Goal: Information Seeking & Learning: Learn about a topic

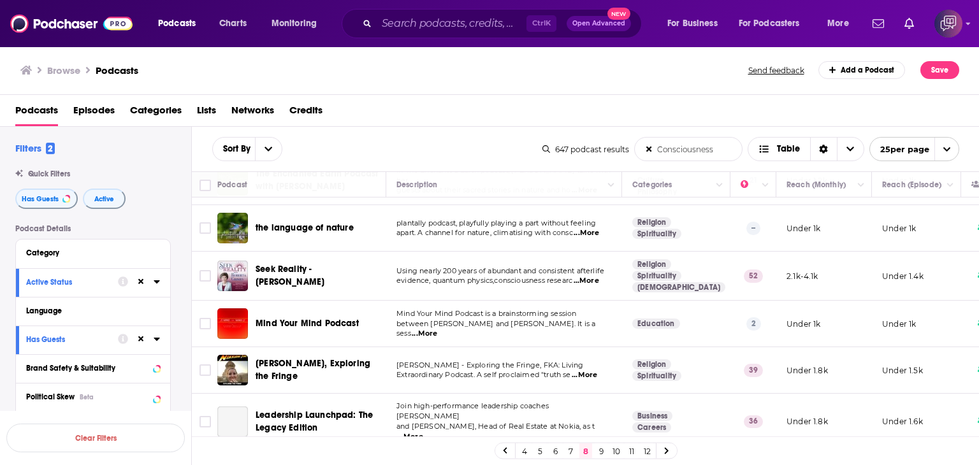
scroll to position [828, 0]
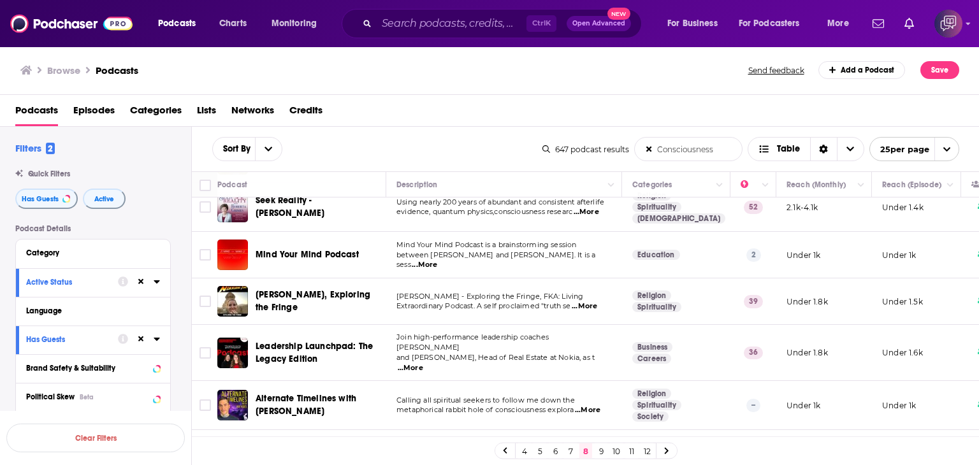
click at [596, 301] on span "...More" at bounding box center [584, 306] width 25 height 10
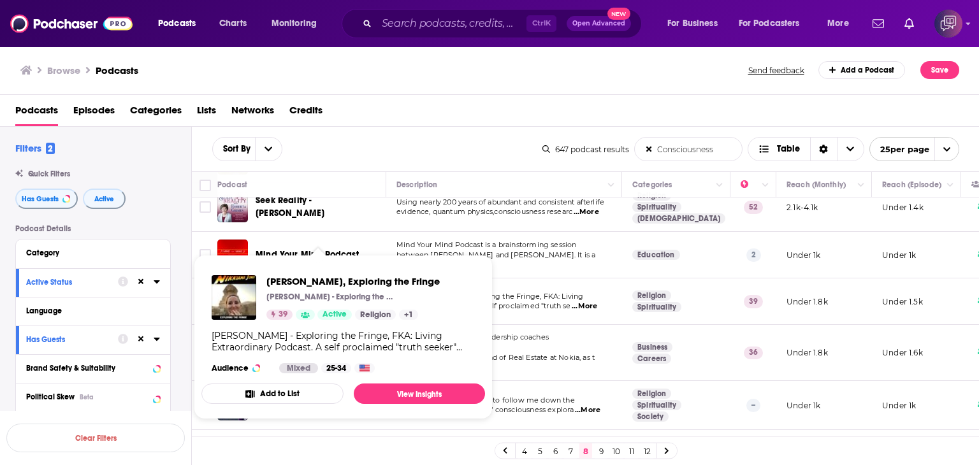
drag, startPoint x: 266, startPoint y: 269, endPoint x: 434, endPoint y: 263, distance: 168.3
click at [434, 263] on span "[PERSON_NAME], Exploring the Fringe [PERSON_NAME] - Exploring the Fringe 39 Act…" at bounding box center [343, 337] width 284 height 164
copy span "[PERSON_NAME], Exploring the Fringe"
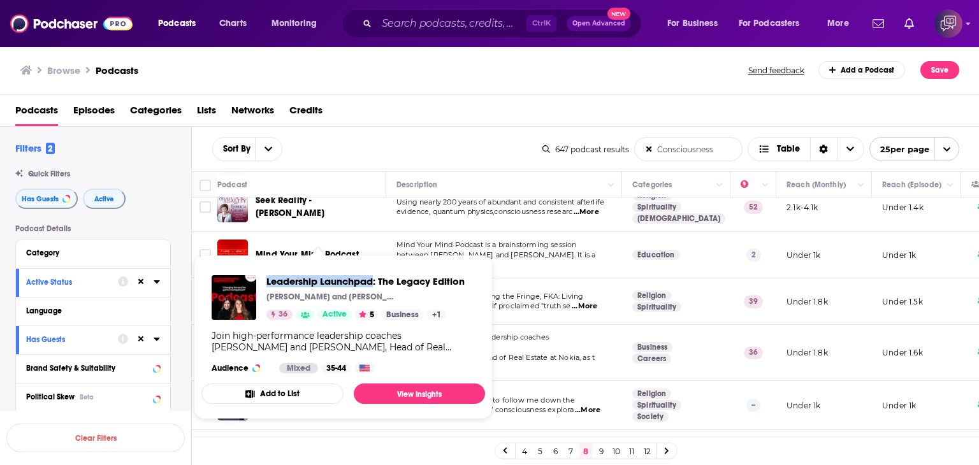
drag, startPoint x: 264, startPoint y: 266, endPoint x: 375, endPoint y: 263, distance: 110.3
click at [375, 263] on span "Leadership Launchpad: The Legacy Edition [PERSON_NAME] and [PERSON_NAME] 36 Act…" at bounding box center [343, 337] width 284 height 164
copy span "Leadership Launchpad"
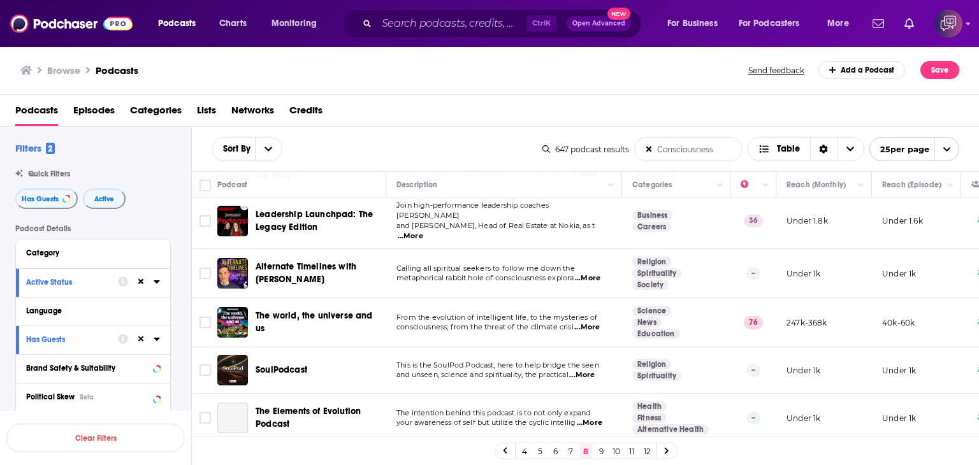
scroll to position [961, 0]
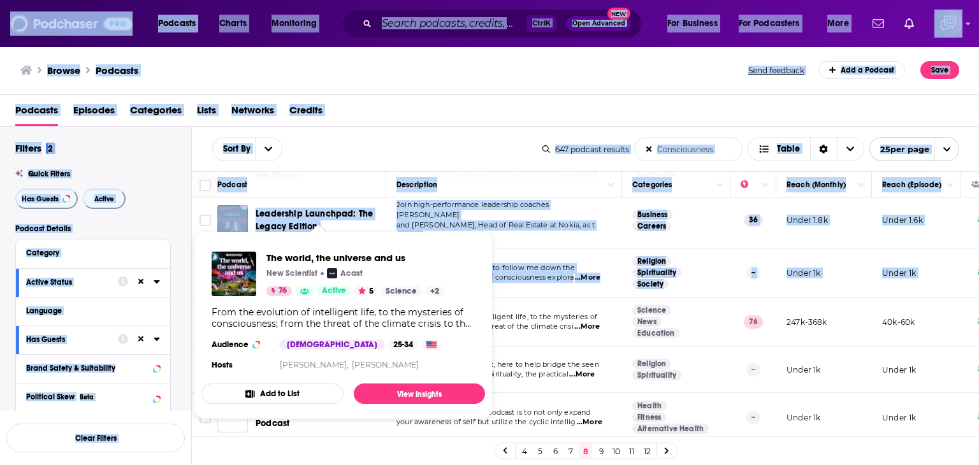
drag, startPoint x: 250, startPoint y: 291, endPoint x: 347, endPoint y: 306, distance: 98.1
click at [349, 309] on div "Podcasts Charts Monitoring Ctrl K Open Advanced New For Business For Podcasters…" at bounding box center [489, 232] width 979 height 465
click at [273, 240] on span "The world, the universe and us New Scientist Acast 76 Active 5 Science + 2 From…" at bounding box center [343, 325] width 284 height 188
click at [266, 241] on div "The world, the universe and us New Scientist Acast 76 Active 5 Science + 2 From…" at bounding box center [343, 312] width 284 height 142
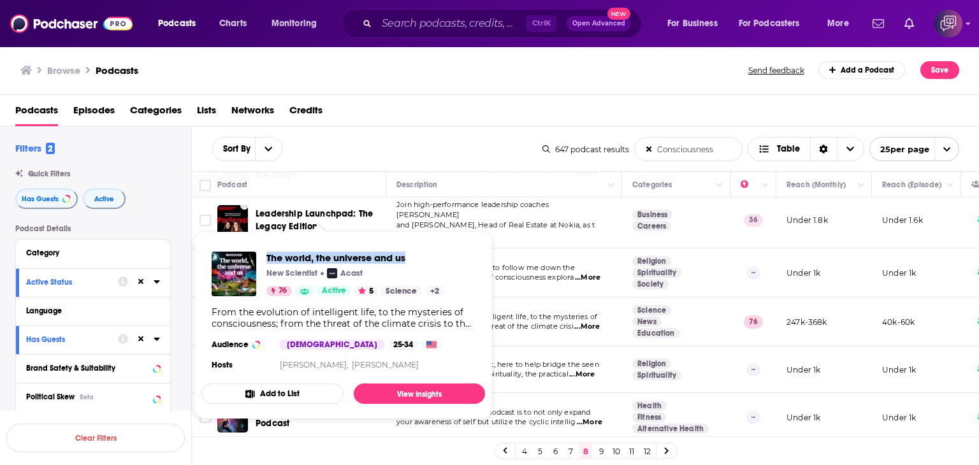
drag, startPoint x: 266, startPoint y: 243, endPoint x: 412, endPoint y: 258, distance: 146.7
click at [412, 258] on div "The world, the universe and us New Scientist Acast 76 Active 5 Science + 2 From…" at bounding box center [343, 312] width 284 height 142
copy span "The world, the universe and us"
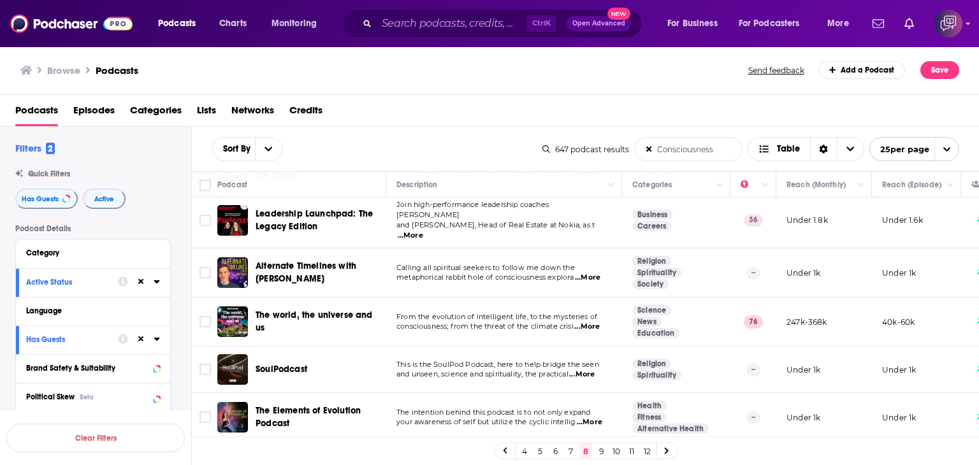
click at [600, 452] on link "9" at bounding box center [600, 450] width 13 height 15
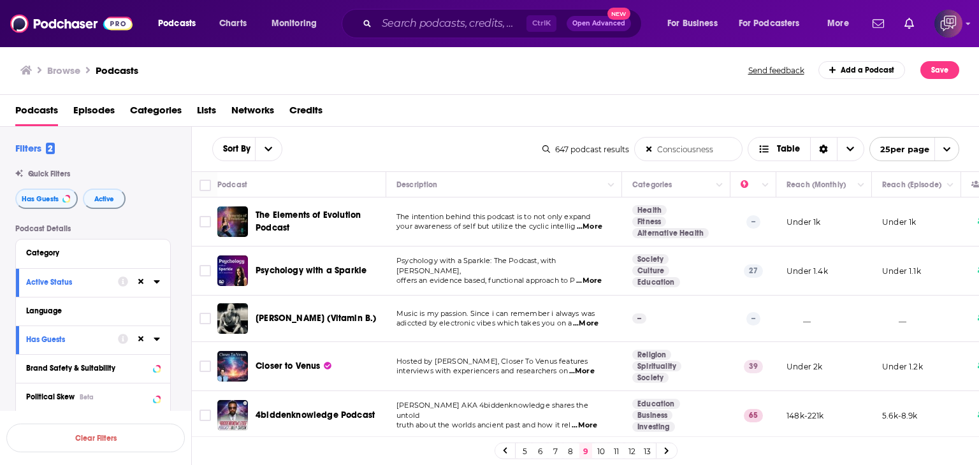
scroll to position [64, 0]
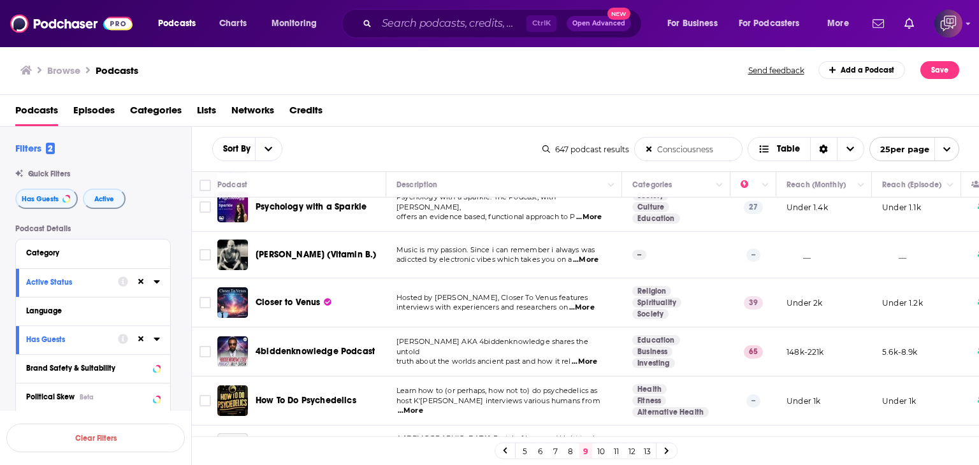
click at [588, 309] on span "...More" at bounding box center [581, 308] width 25 height 10
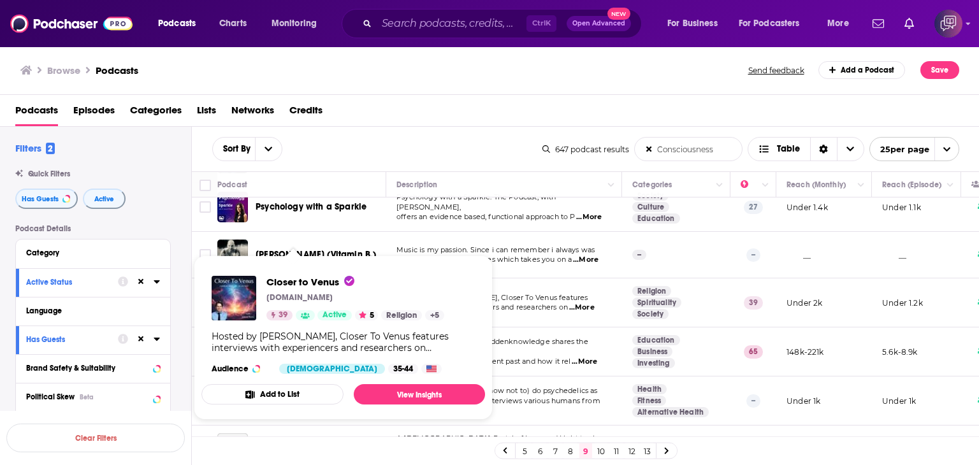
click at [264, 270] on div "Closer to Venus [DOMAIN_NAME] 39 Active 5 Religion + 5 Hosted by [PERSON_NAME],…" at bounding box center [343, 325] width 284 height 119
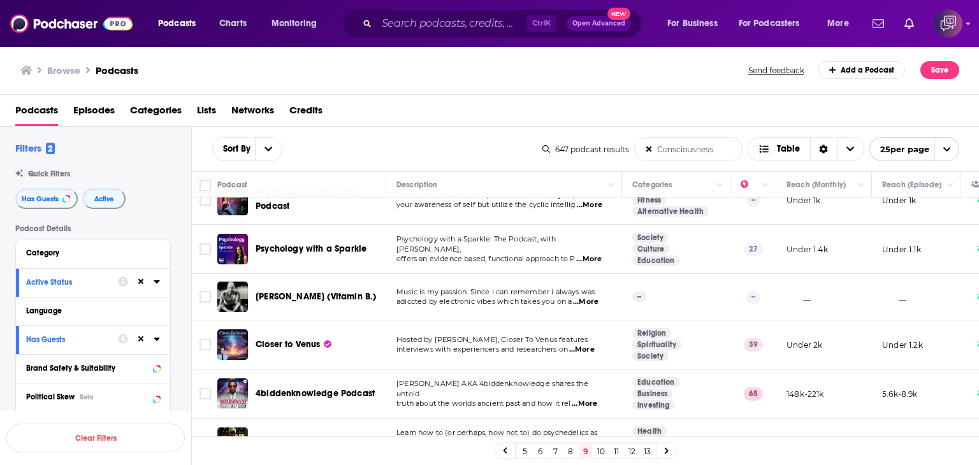
scroll to position [0, 0]
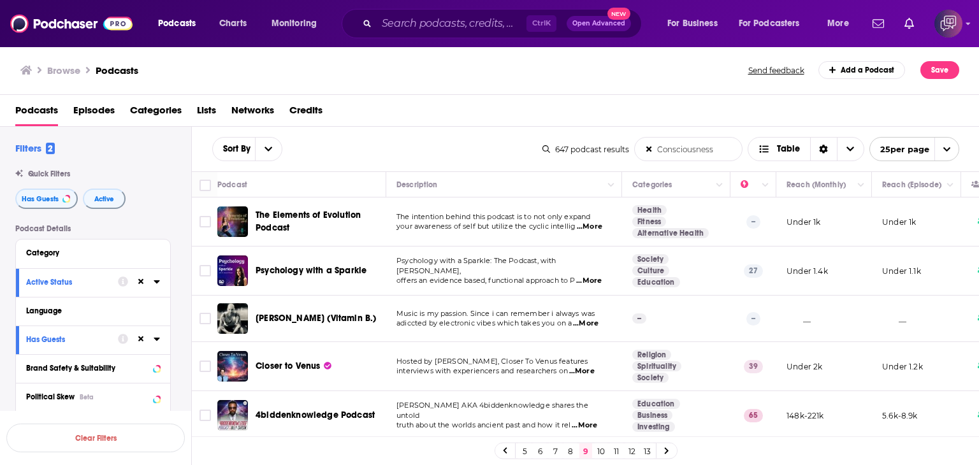
click at [594, 277] on span "...More" at bounding box center [588, 281] width 25 height 10
drag, startPoint x: 254, startPoint y: 257, endPoint x: 367, endPoint y: 257, distance: 113.4
click at [367, 257] on div "Psychology with a Sparkle" at bounding box center [302, 271] width 171 height 31
copy span "Psychology with a Sparkle"
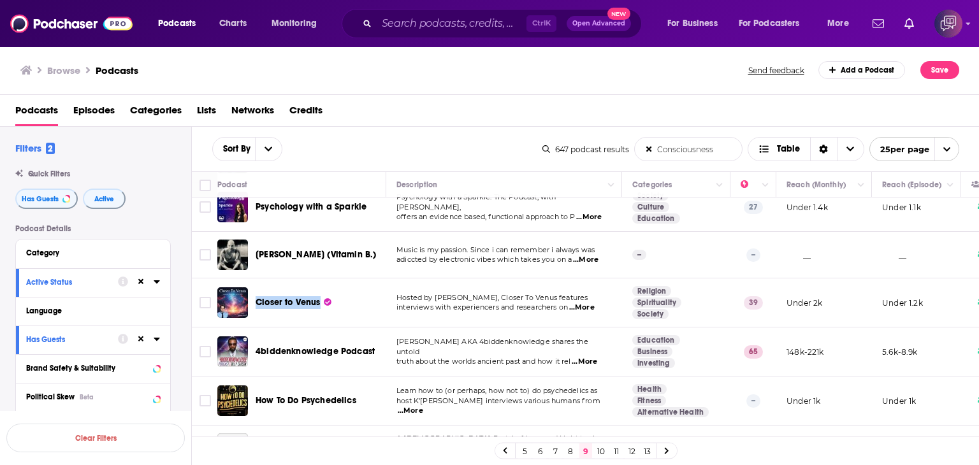
drag, startPoint x: 254, startPoint y: 289, endPoint x: 320, endPoint y: 288, distance: 66.3
click at [320, 288] on div "Closer to Venus" at bounding box center [302, 302] width 171 height 31
copy span "Closer to Venus"
click at [597, 357] on span "...More" at bounding box center [584, 362] width 25 height 10
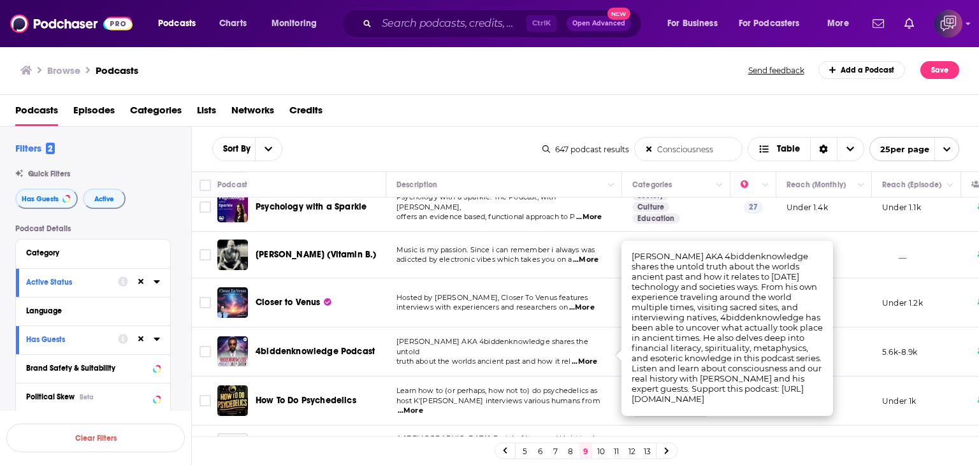
click at [405, 69] on div "Browse Podcasts" at bounding box center [384, 70] width 729 height 18
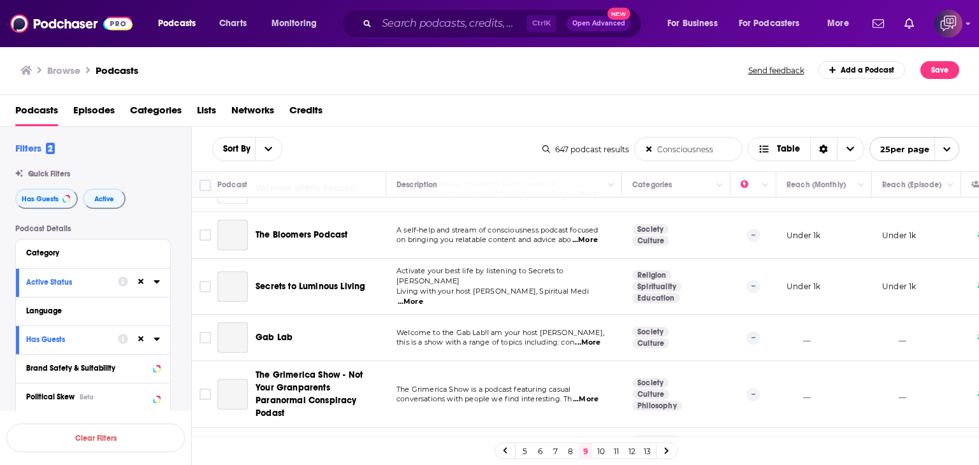
scroll to position [701, 0]
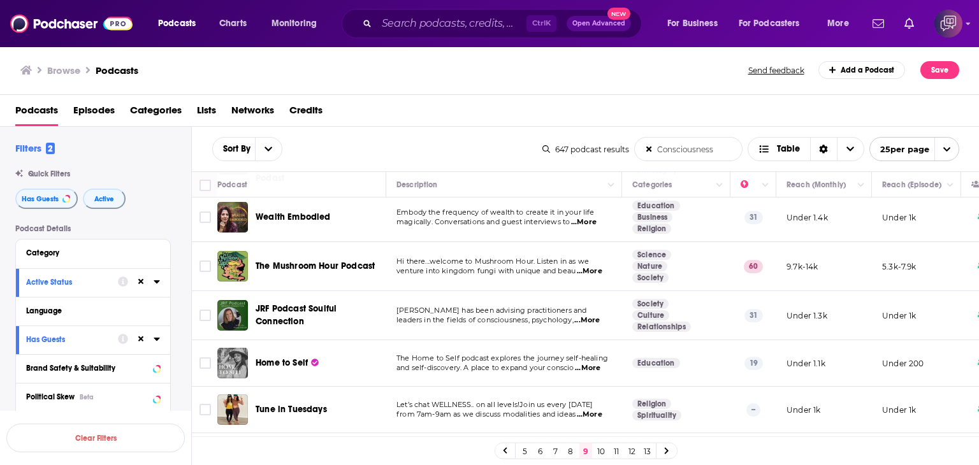
click at [596, 266] on span "...More" at bounding box center [589, 271] width 25 height 10
click at [402, 75] on div "Browse Podcasts" at bounding box center [384, 70] width 729 height 18
drag, startPoint x: 260, startPoint y: 227, endPoint x: 321, endPoint y: 230, distance: 61.2
click at [322, 242] on td "The Mushroom Hour Podcast" at bounding box center [301, 266] width 169 height 49
click at [258, 242] on td "The Mushroom Hour Podcast" at bounding box center [301, 266] width 169 height 49
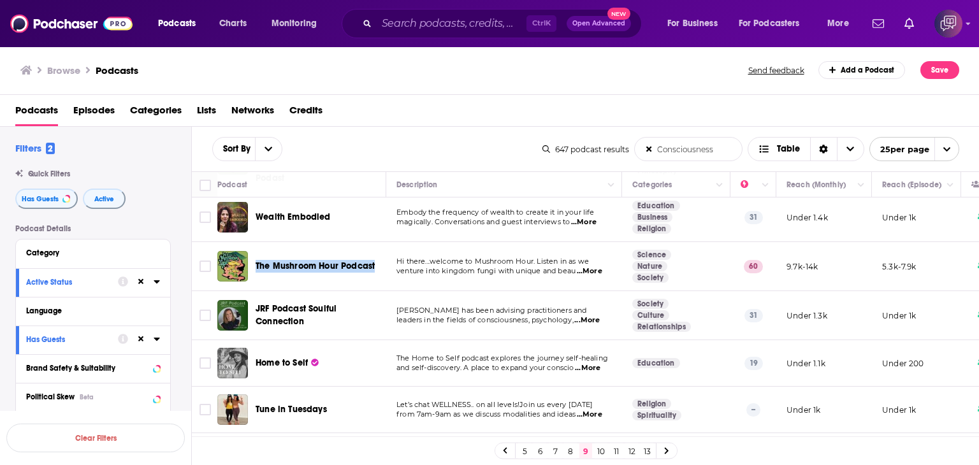
drag, startPoint x: 254, startPoint y: 224, endPoint x: 378, endPoint y: 233, distance: 123.9
click at [378, 242] on td "The Mushroom Hour Podcast" at bounding box center [301, 266] width 169 height 49
copy span "The Mushroom Hour Podcast"
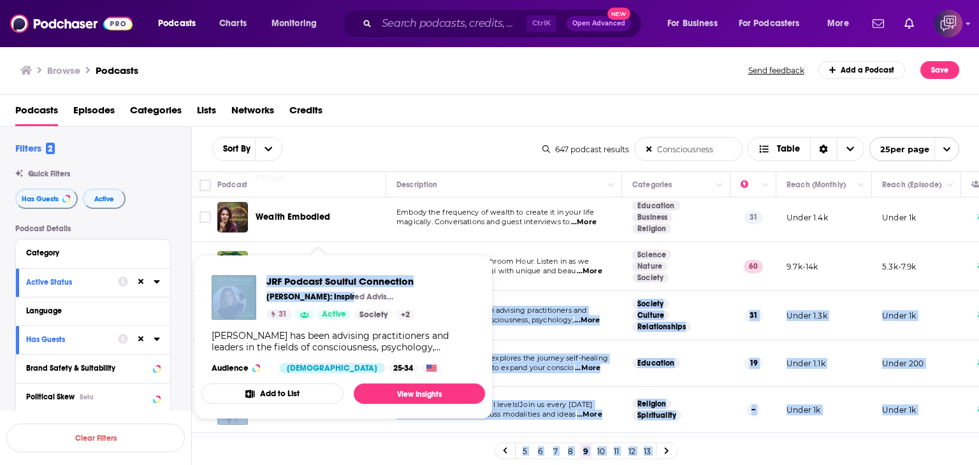
drag, startPoint x: 255, startPoint y: 276, endPoint x: 336, endPoint y: 289, distance: 81.9
click at [337, 290] on div "Podcasts Charts Monitoring Ctrl K Open Advanced New For Business For Podcasters…" at bounding box center [489, 232] width 979 height 465
click at [270, 268] on div "JRF Podcast Soulful Connection [PERSON_NAME]: Inspired Advisor 31 Active Societ…" at bounding box center [343, 324] width 284 height 119
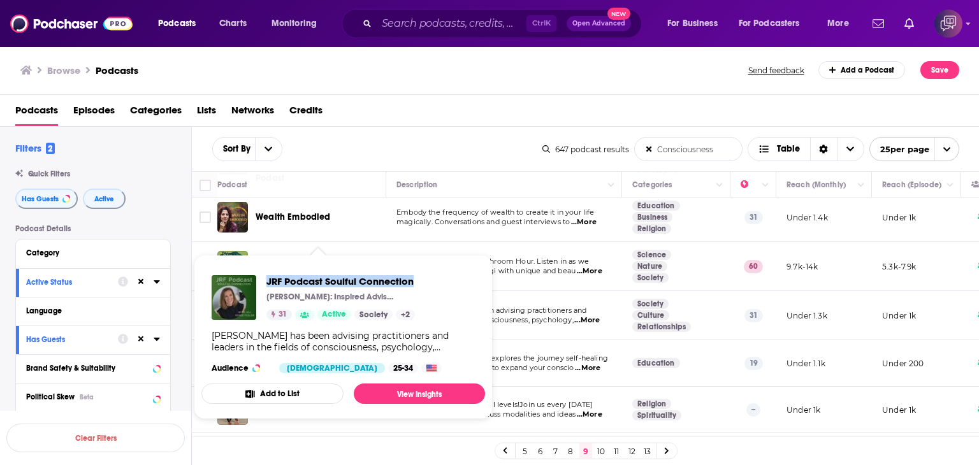
drag, startPoint x: 264, startPoint y: 269, endPoint x: 427, endPoint y: 276, distance: 162.6
click at [427, 276] on div "JRF Podcast Soulful Connection [PERSON_NAME]: Inspired Advisor 31 Active Societ…" at bounding box center [343, 324] width 284 height 119
copy span "JRF Podcast Soulful Connection"
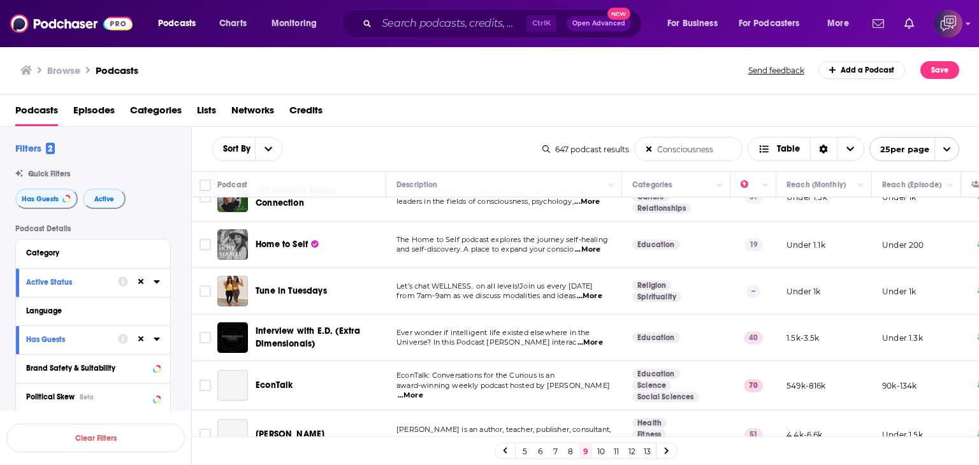
scroll to position [828, 0]
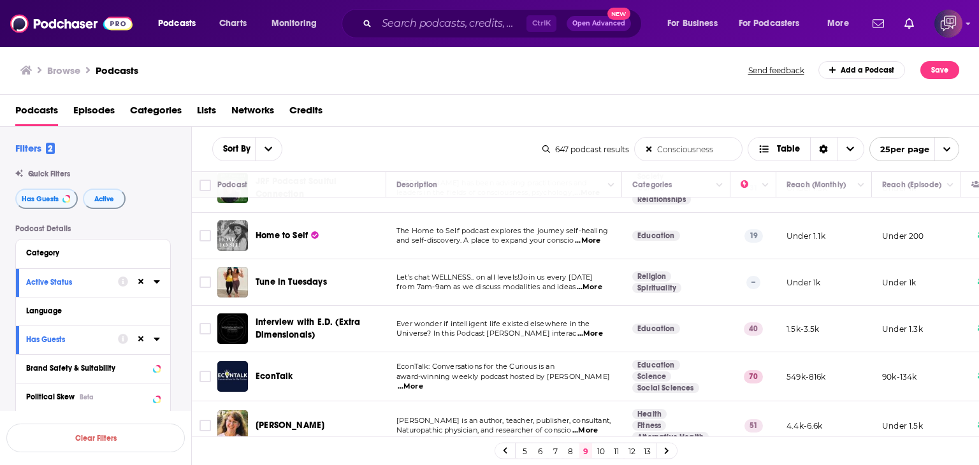
click at [595, 329] on span "...More" at bounding box center [589, 334] width 25 height 10
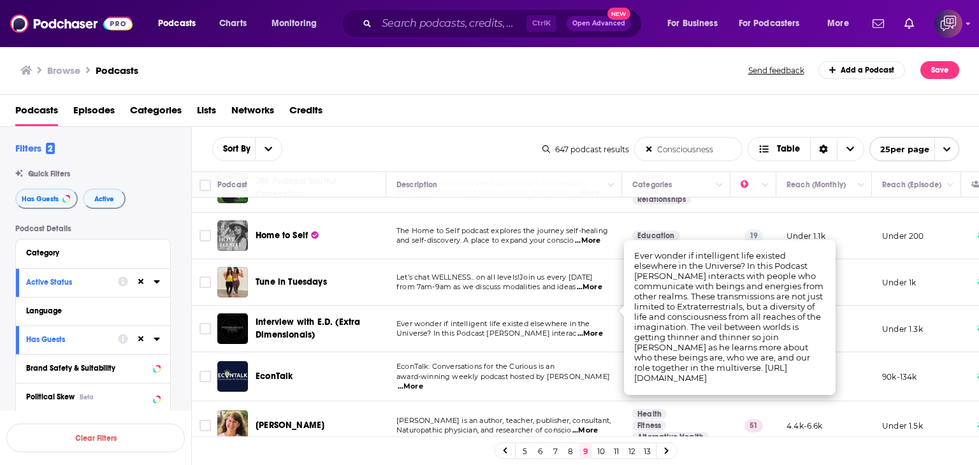
click at [264, 306] on td "Interview with E.D. (Extra Dimensionals)" at bounding box center [301, 329] width 169 height 47
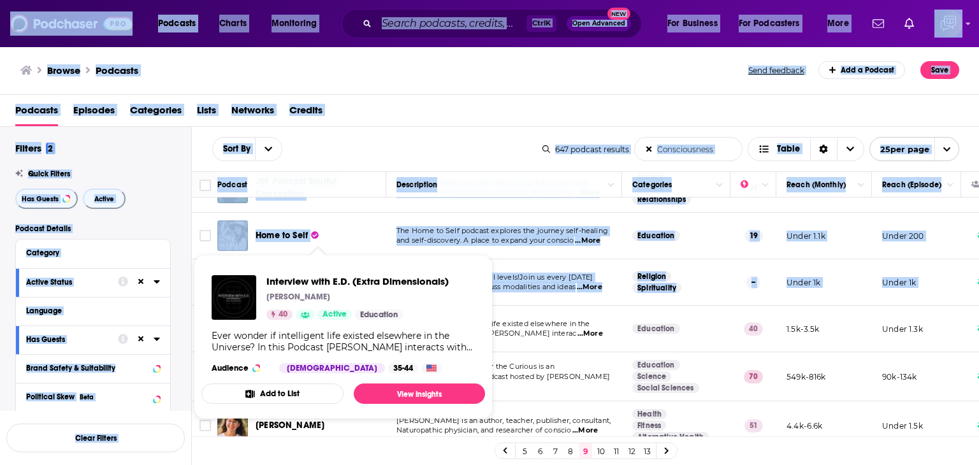
drag, startPoint x: 255, startPoint y: 287, endPoint x: 344, endPoint y: 294, distance: 89.5
click at [344, 294] on div "Podcasts Charts Monitoring Ctrl K Open Advanced New For Business For Podcasters…" at bounding box center [489, 232] width 979 height 465
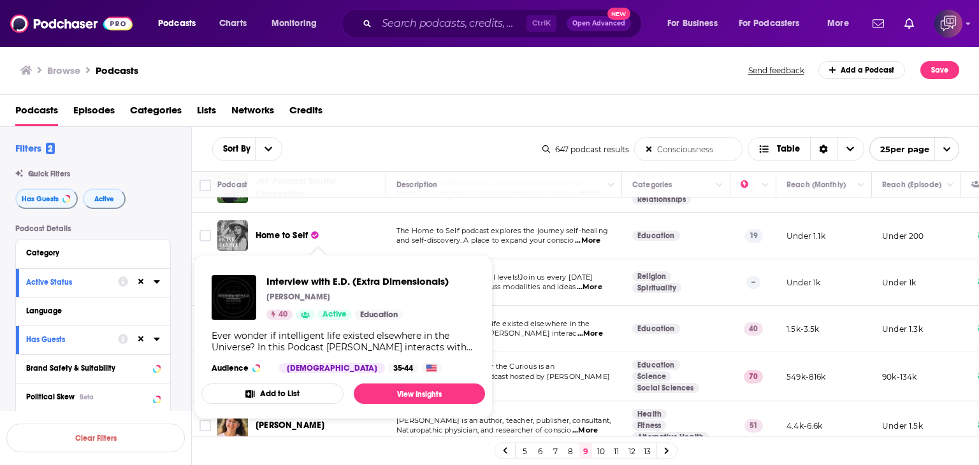
click at [372, 77] on div "Browse Podcasts" at bounding box center [384, 70] width 729 height 18
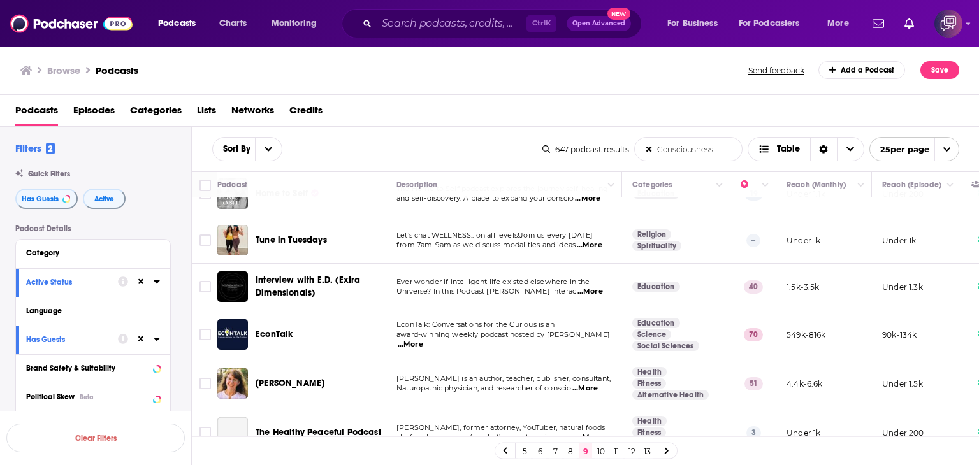
scroll to position [892, 0]
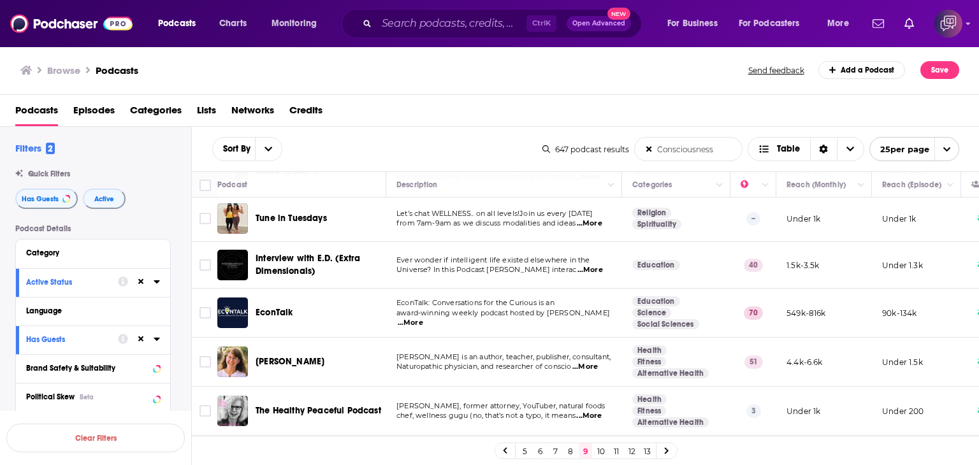
click at [423, 318] on span "...More" at bounding box center [410, 323] width 25 height 10
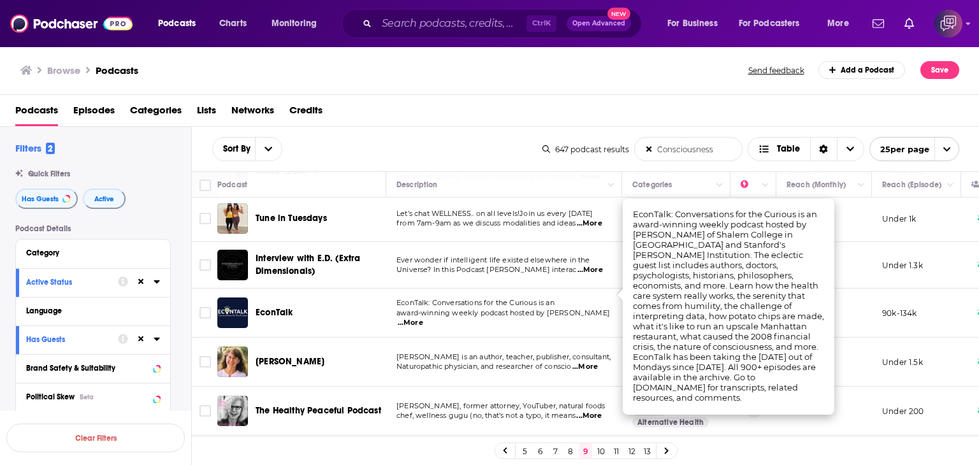
click at [345, 306] on div "EconTalk" at bounding box center [322, 312] width 133 height 13
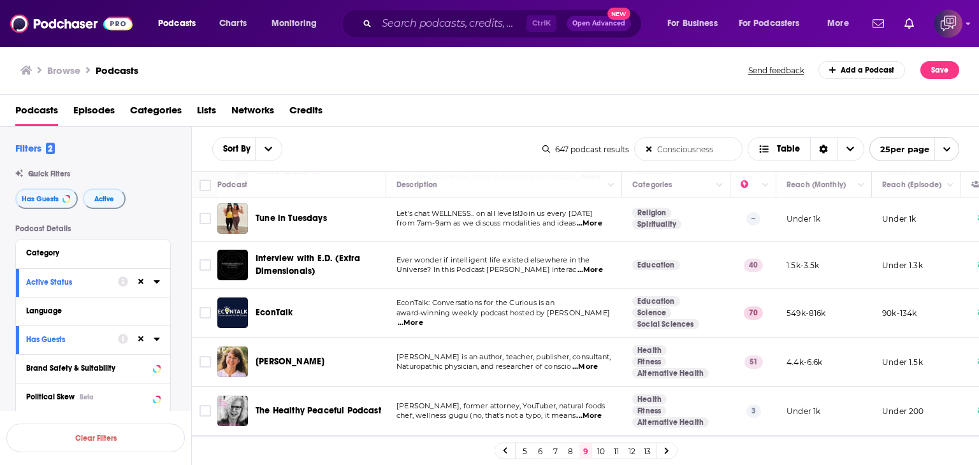
click at [602, 362] on p "Naturopathic physician, and researcher of conscio ...More" at bounding box center [503, 367] width 215 height 10
click at [597, 362] on span "...More" at bounding box center [584, 367] width 25 height 10
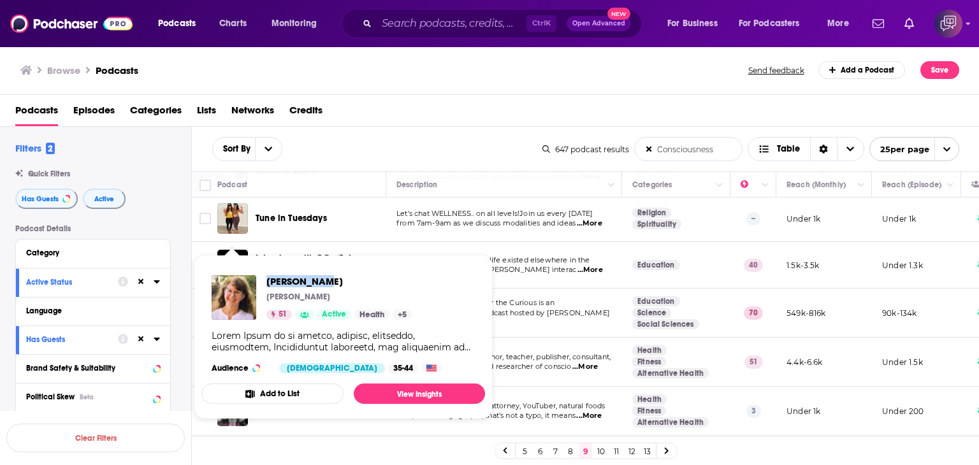
drag, startPoint x: 266, startPoint y: 266, endPoint x: 334, endPoint y: 272, distance: 68.5
click at [334, 272] on div "[PERSON_NAME] [PERSON_NAME] 51 Active Health + 5 Audience [DEMOGRAPHIC_DATA] 35…" at bounding box center [343, 324] width 284 height 119
copy span "[PERSON_NAME]"
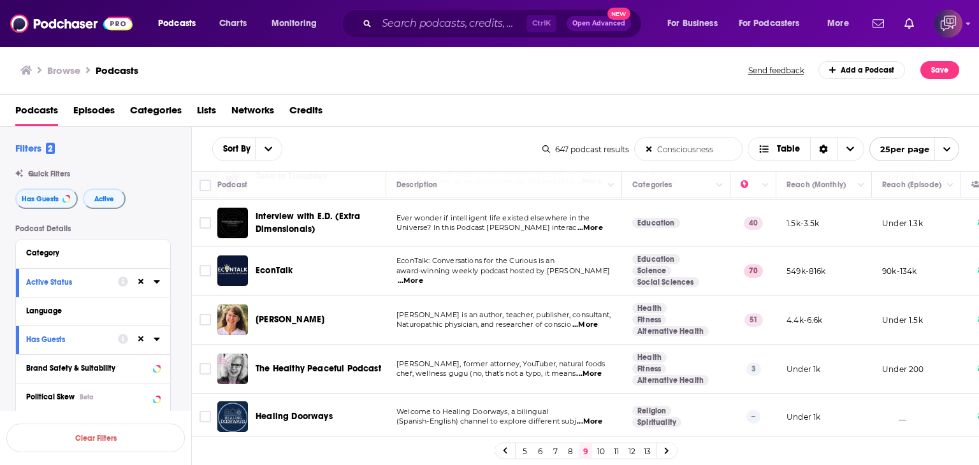
scroll to position [969, 0]
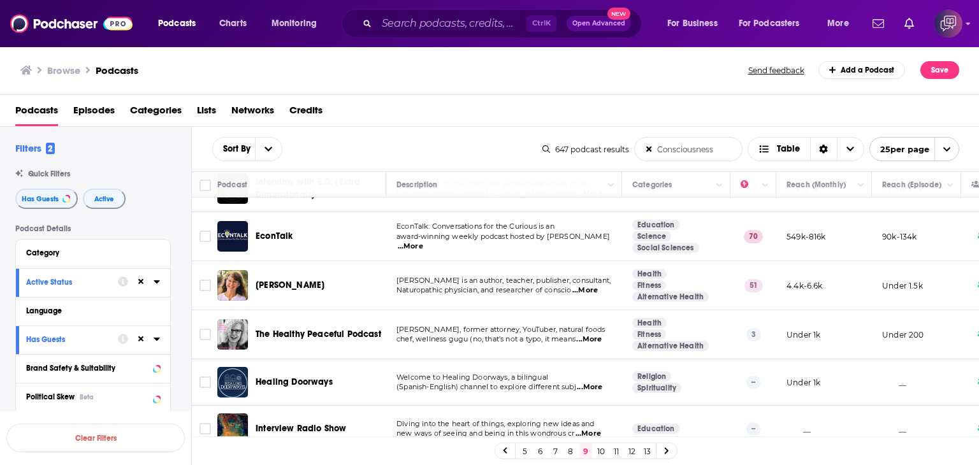
click at [603, 454] on link "10" at bounding box center [600, 450] width 13 height 15
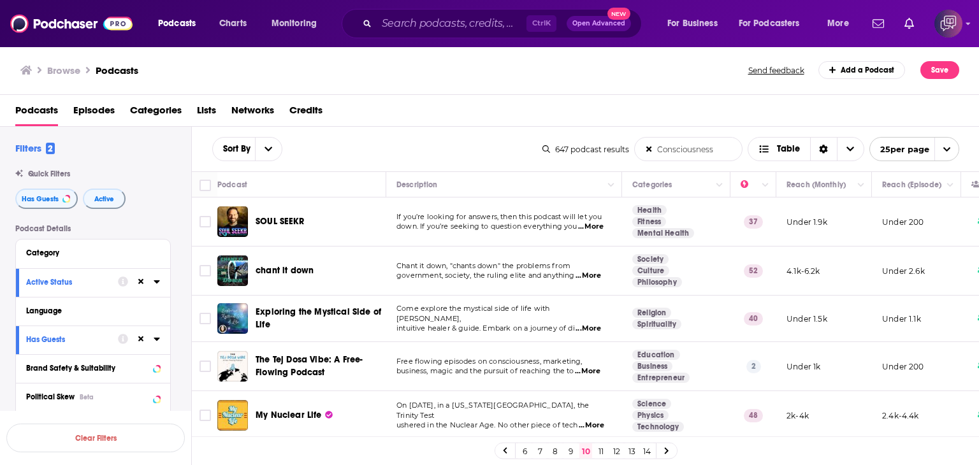
click at [597, 276] on span "...More" at bounding box center [587, 276] width 25 height 10
click at [264, 210] on div "SOUL SEEKR" at bounding box center [322, 221] width 133 height 31
drag, startPoint x: 254, startPoint y: 260, endPoint x: 320, endPoint y: 263, distance: 66.3
click at [320, 263] on div "chant it down" at bounding box center [302, 271] width 171 height 31
copy span "chant it down"
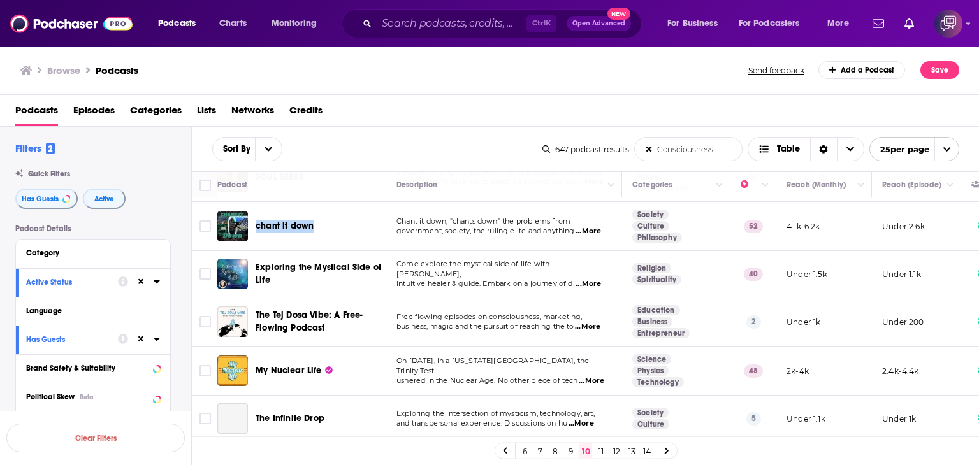
scroll to position [64, 0]
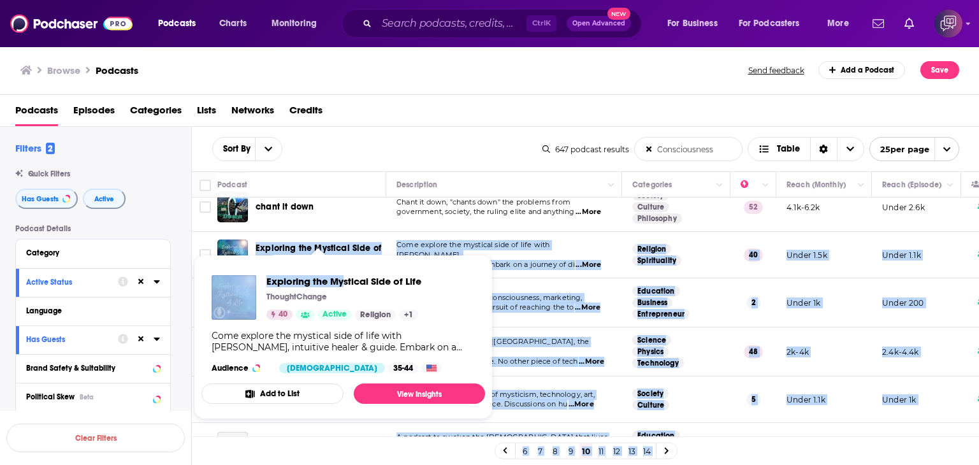
drag, startPoint x: 255, startPoint y: 240, endPoint x: 344, endPoint y: 257, distance: 90.8
click at [344, 257] on div "Podcasts Charts Monitoring Ctrl K Open Advanced New For Business For Podcasters…" at bounding box center [489, 232] width 979 height 465
click at [262, 268] on div "Exploring the Mystical Side of Life ThoughtChange 40 Active Religion + 1 Come e…" at bounding box center [343, 324] width 284 height 119
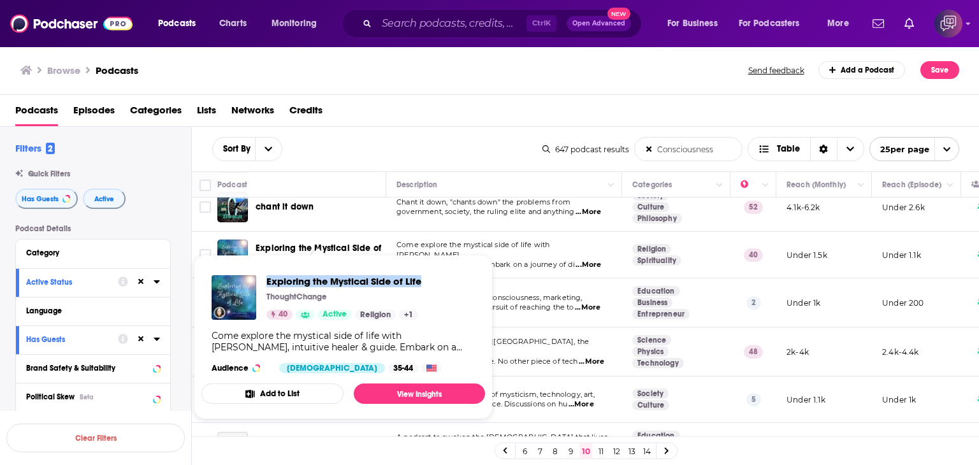
drag, startPoint x: 262, startPoint y: 268, endPoint x: 424, endPoint y: 270, distance: 162.5
click at [424, 270] on div "Exploring the Mystical Side of Life ThoughtChange 40 Active Religion + 1 Come e…" at bounding box center [343, 324] width 284 height 119
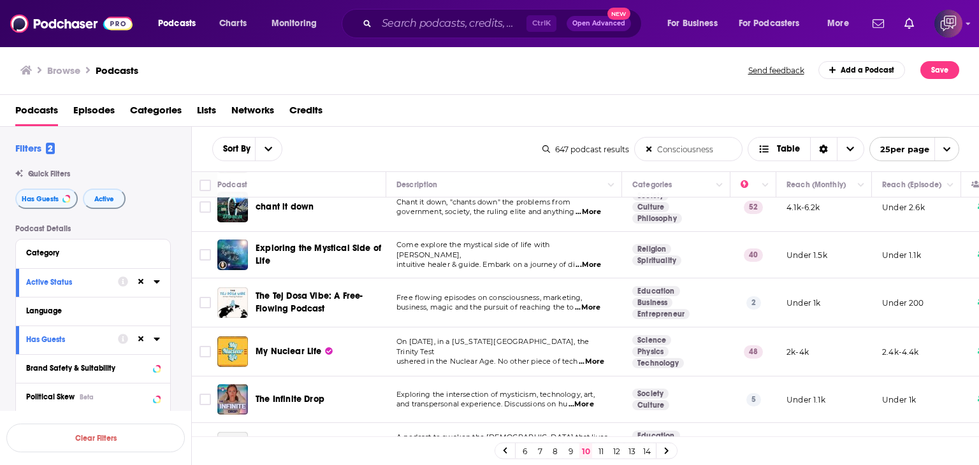
click at [589, 357] on span "...More" at bounding box center [591, 362] width 25 height 10
click at [438, 80] on div "Browse Podcasts Send feedback Add a Podcast Save" at bounding box center [489, 70] width 979 height 49
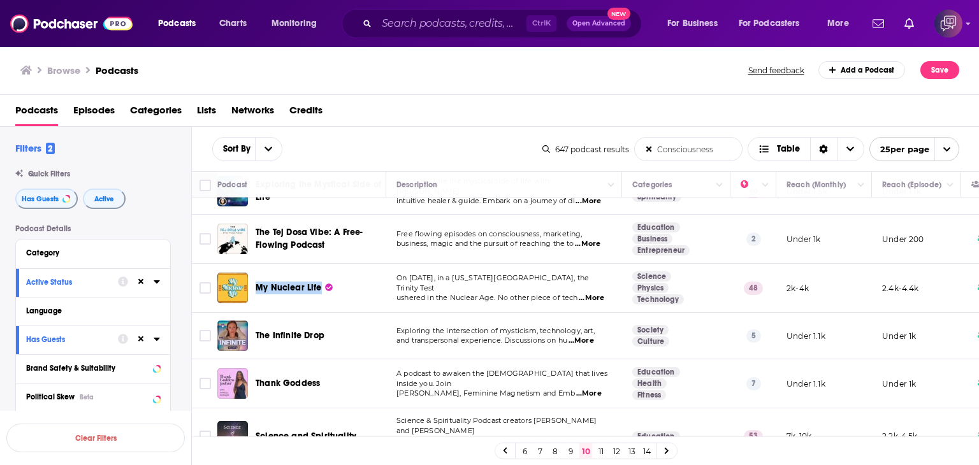
drag, startPoint x: 254, startPoint y: 275, endPoint x: 318, endPoint y: 271, distance: 63.8
click at [318, 273] on div "My Nuclear Life" at bounding box center [302, 288] width 171 height 31
copy span "My Nuclear Life"
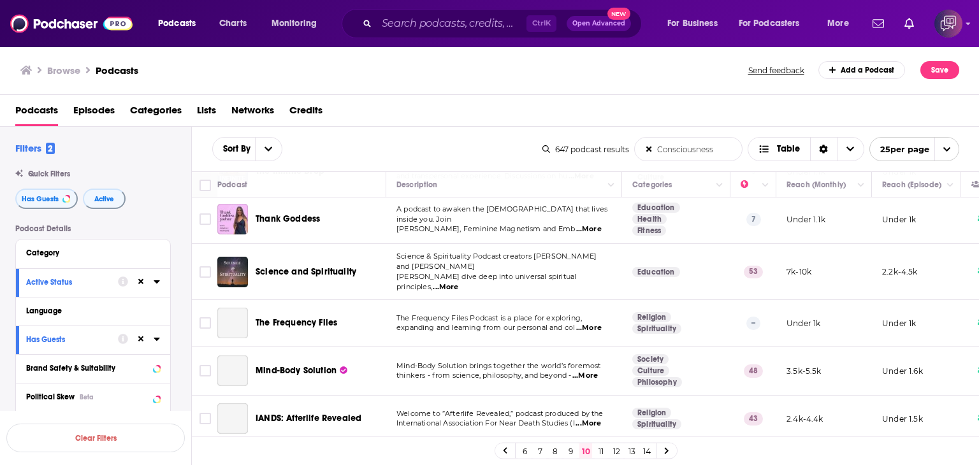
scroll to position [319, 0]
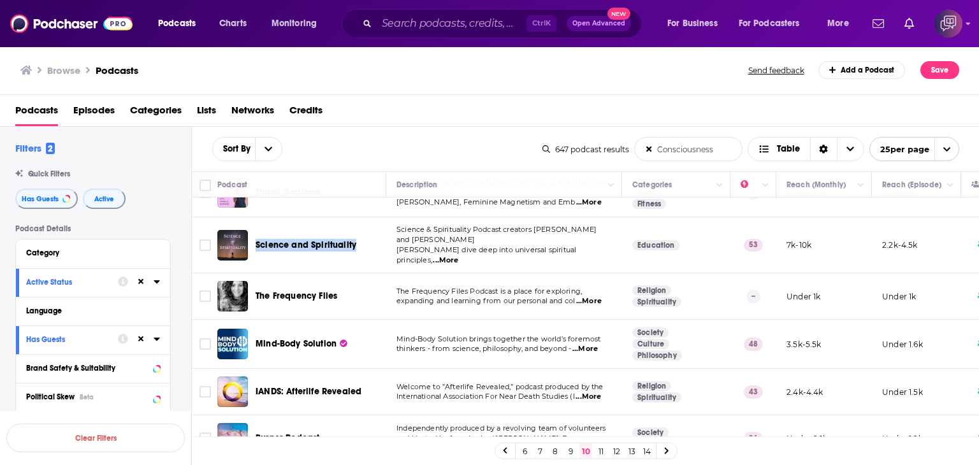
drag, startPoint x: 253, startPoint y: 226, endPoint x: 364, endPoint y: 227, distance: 111.5
click at [364, 230] on div "Science and Spirituality" at bounding box center [302, 245] width 171 height 31
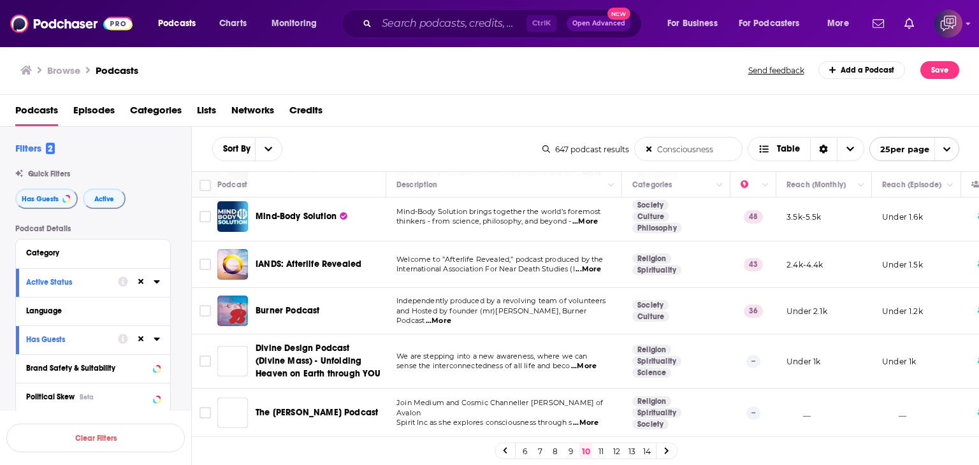
scroll to position [382, 0]
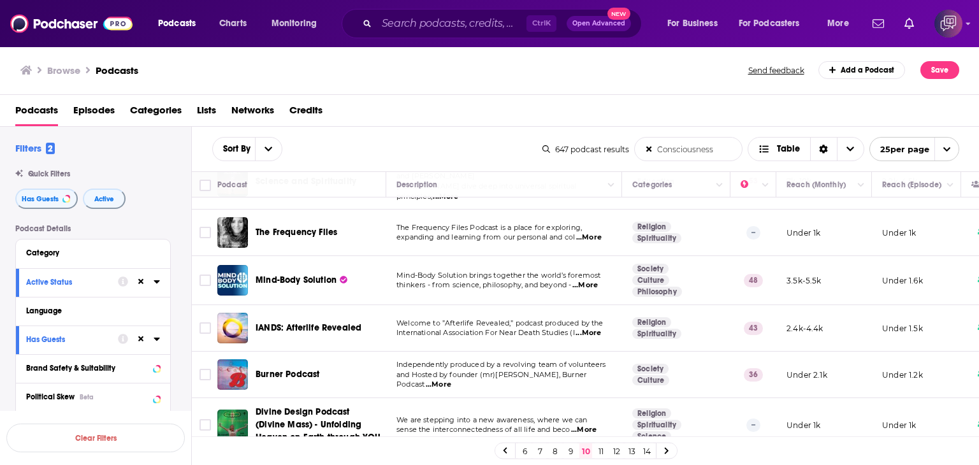
click at [593, 280] on span "...More" at bounding box center [584, 285] width 25 height 10
click at [445, 89] on div "Browse Podcasts Send feedback Add a Podcast Save" at bounding box center [489, 70] width 979 height 49
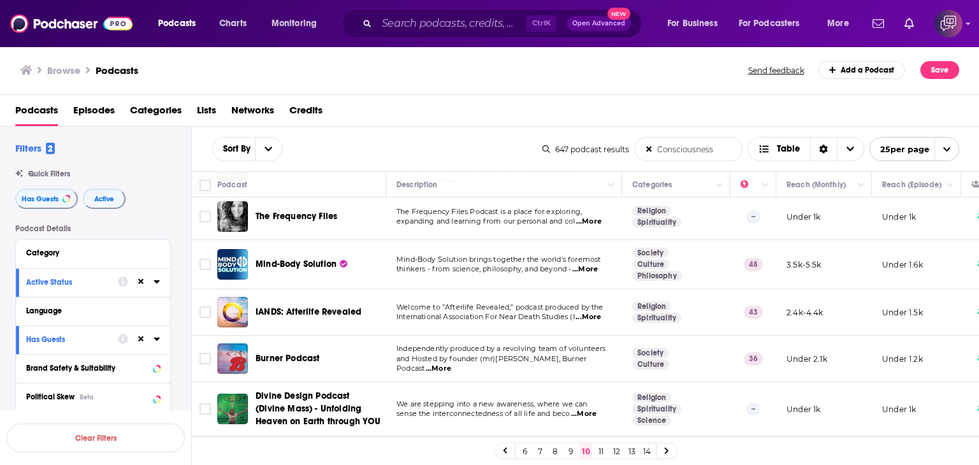
scroll to position [446, 0]
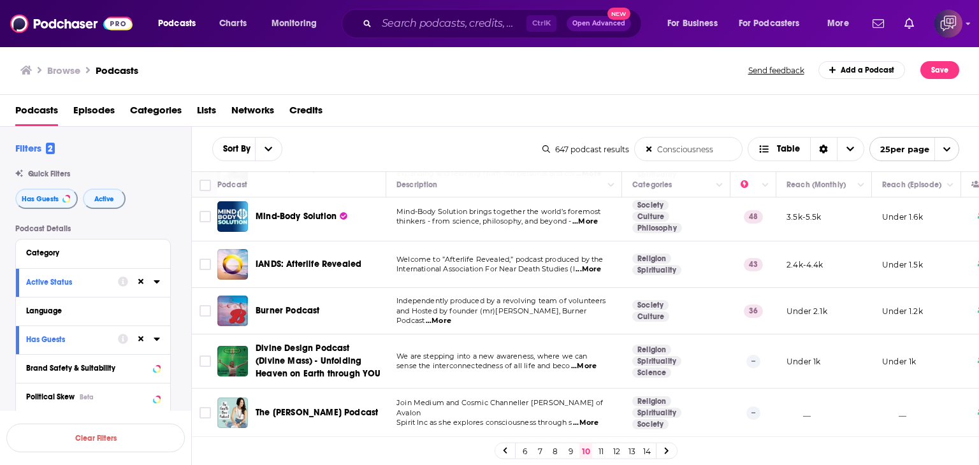
click at [589, 264] on span "...More" at bounding box center [587, 269] width 25 height 10
drag, startPoint x: 255, startPoint y: 240, endPoint x: 280, endPoint y: 245, distance: 25.9
click at [280, 249] on div "IANDS: Afterlife Revealed" at bounding box center [322, 264] width 133 height 31
click at [275, 249] on div "IANDS: Afterlife Revealed" at bounding box center [322, 264] width 133 height 31
drag, startPoint x: 255, startPoint y: 240, endPoint x: 360, endPoint y: 242, distance: 105.2
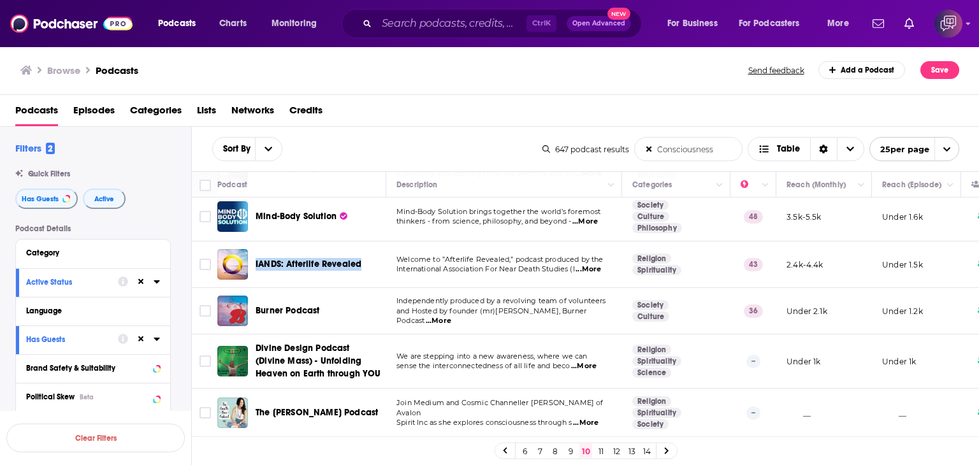
click at [360, 249] on div "IANDS: Afterlife Revealed" at bounding box center [322, 264] width 133 height 31
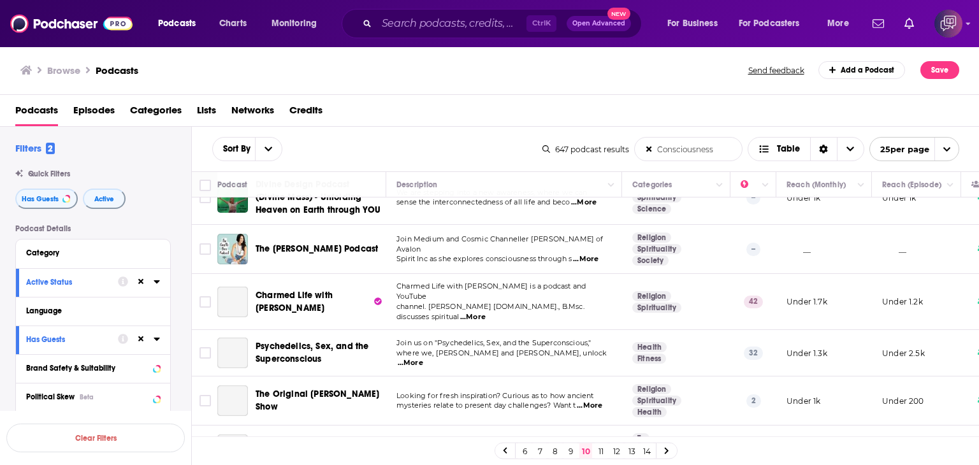
scroll to position [637, 0]
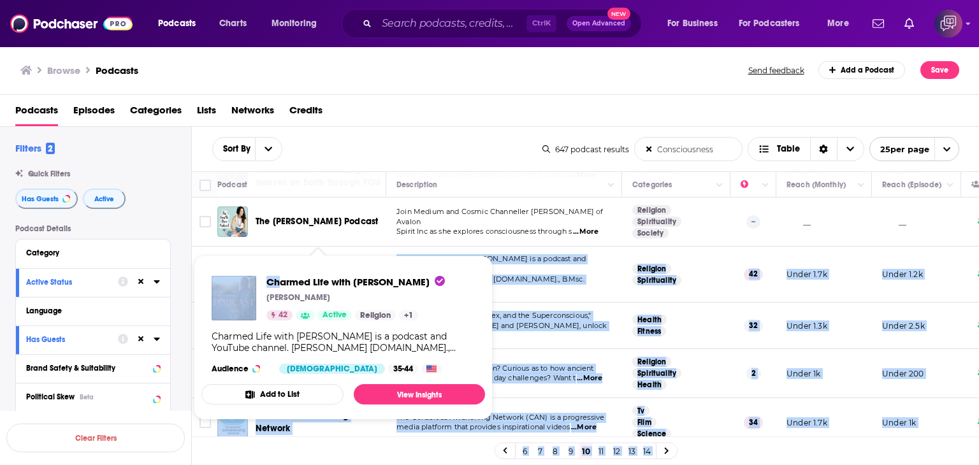
drag, startPoint x: 256, startPoint y: 242, endPoint x: 280, endPoint y: 275, distance: 41.0
click at [280, 275] on div "Podcasts Charts Monitoring Ctrl K Open Advanced New For Business For Podcasters…" at bounding box center [489, 232] width 979 height 465
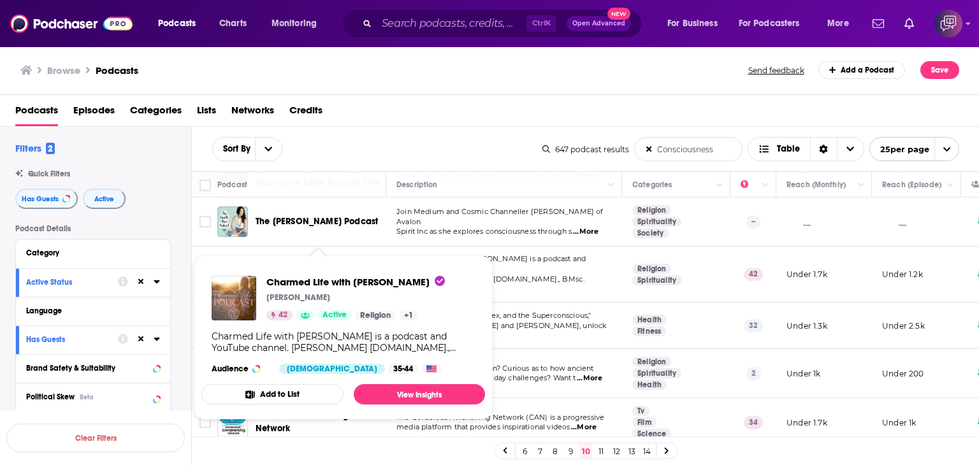
click at [283, 77] on div "Browse Podcasts" at bounding box center [384, 70] width 729 height 18
drag, startPoint x: 268, startPoint y: 271, endPoint x: 401, endPoint y: 266, distance: 133.2
click at [401, 266] on div "Charmed Life with [PERSON_NAME] [PERSON_NAME] 42 Active Religion + 1 Charmed Li…" at bounding box center [343, 325] width 284 height 119
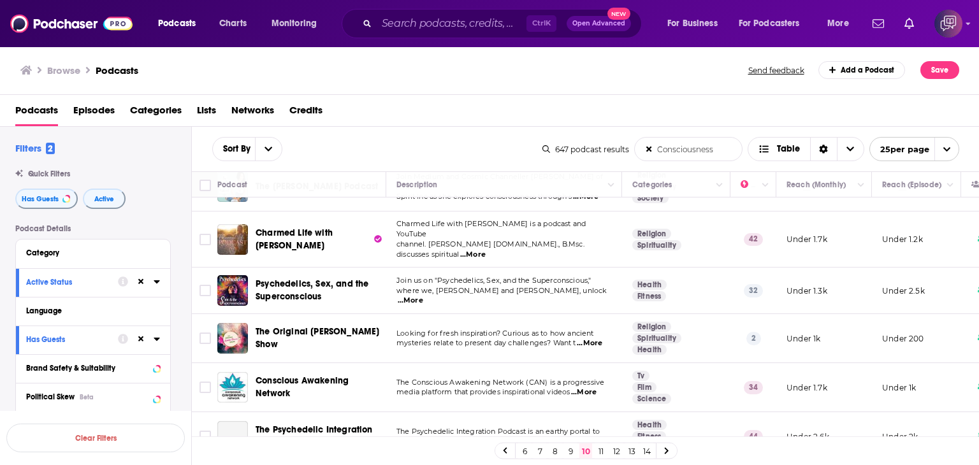
scroll to position [701, 0]
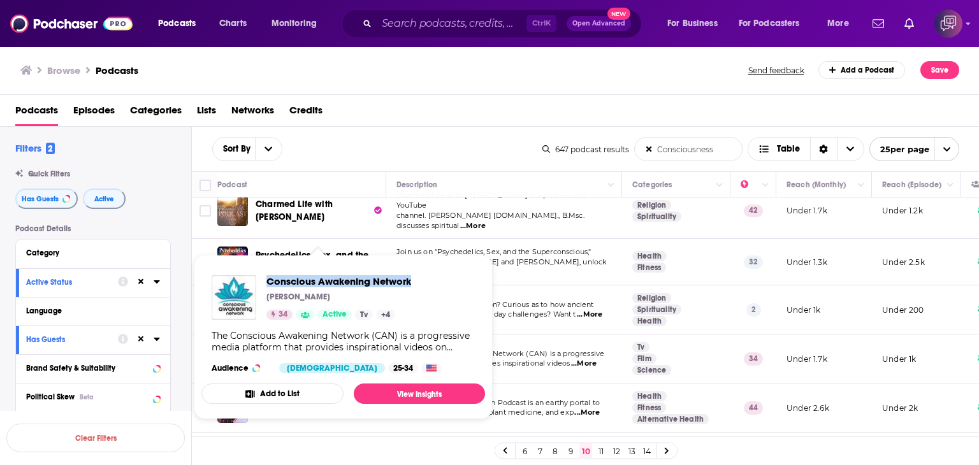
drag, startPoint x: 264, startPoint y: 270, endPoint x: 412, endPoint y: 271, distance: 148.5
click at [412, 271] on div "Conscious Awakening Network [PERSON_NAME] 34 Active Tv + 4 The Conscious Awaken…" at bounding box center [343, 324] width 284 height 119
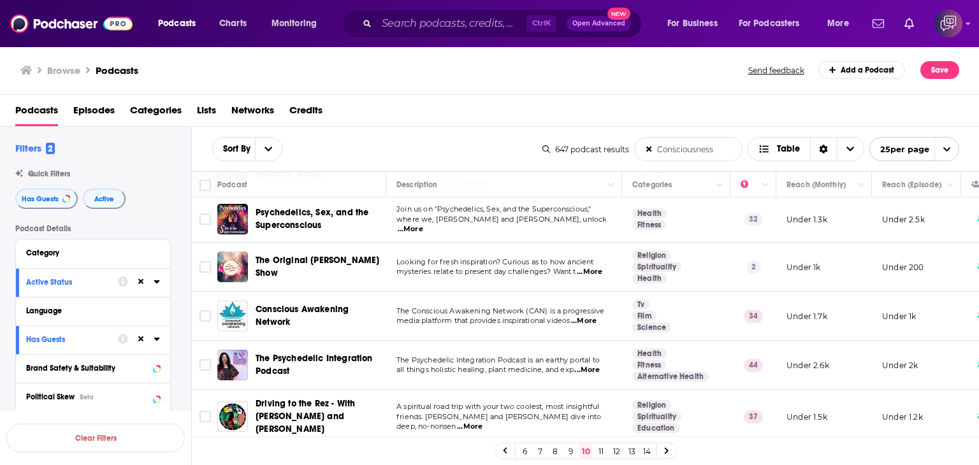
scroll to position [765, 0]
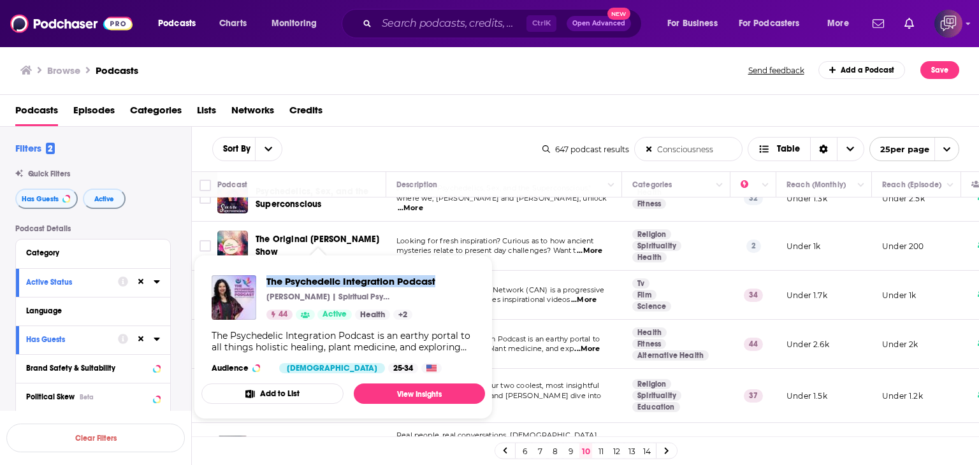
drag, startPoint x: 281, startPoint y: 271, endPoint x: 440, endPoint y: 271, distance: 158.7
click at [440, 271] on div "The Psychedelic Integration Podcast [PERSON_NAME] | Spiritual Psychedelic Integ…" at bounding box center [343, 324] width 284 height 119
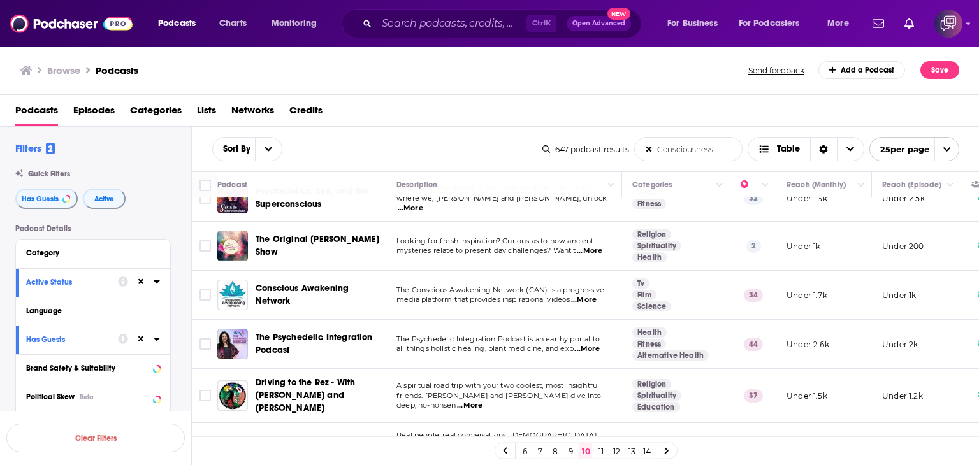
scroll to position [828, 0]
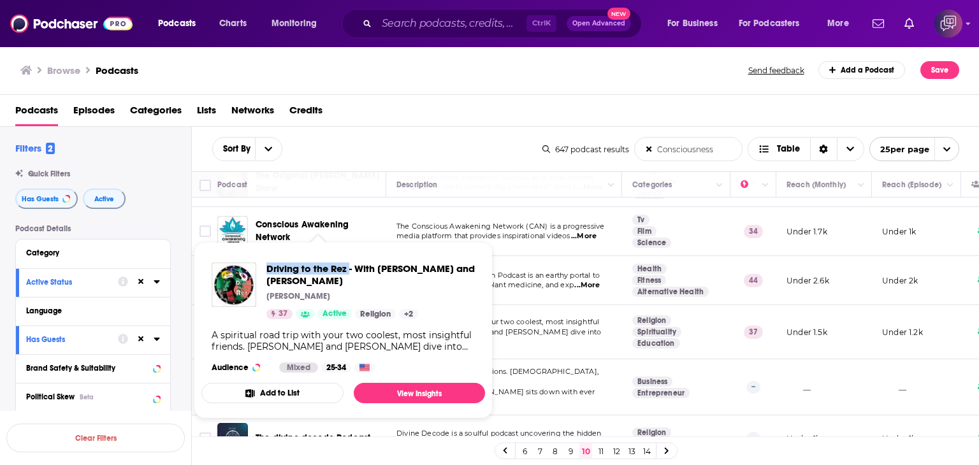
drag, startPoint x: 263, startPoint y: 256, endPoint x: 349, endPoint y: 257, distance: 86.7
click at [349, 257] on div "Driving to the Rez - With [PERSON_NAME] and [PERSON_NAME] [PERSON_NAME] 37 Acti…" at bounding box center [343, 317] width 284 height 131
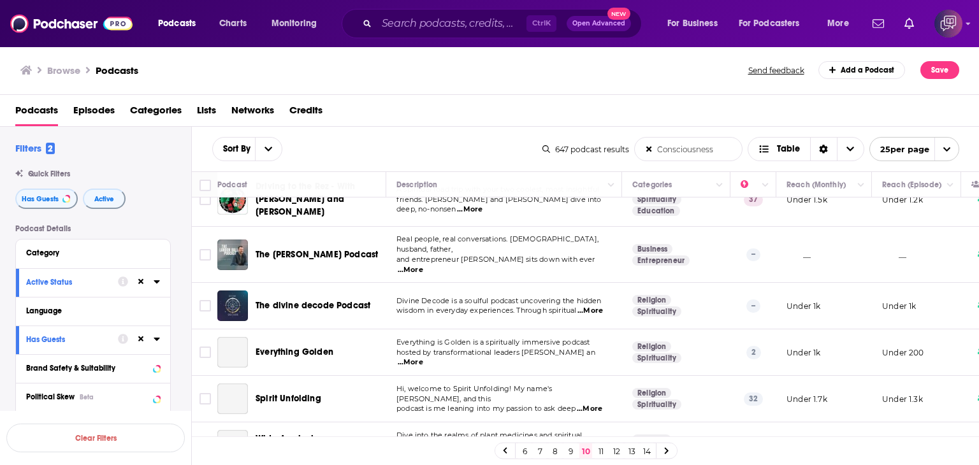
scroll to position [963, 0]
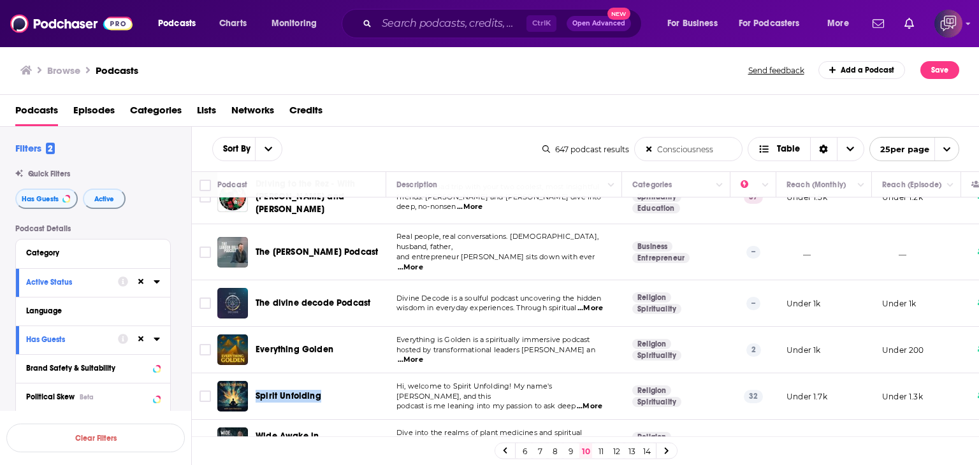
drag, startPoint x: 252, startPoint y: 343, endPoint x: 328, endPoint y: 350, distance: 75.5
click at [328, 381] on div "Spirit Unfolding" at bounding box center [302, 396] width 171 height 31
drag, startPoint x: 255, startPoint y: 396, endPoint x: 354, endPoint y: 393, distance: 99.4
click at [354, 428] on div "Wide Awake in [GEOGRAPHIC_DATA]" at bounding box center [302, 443] width 171 height 31
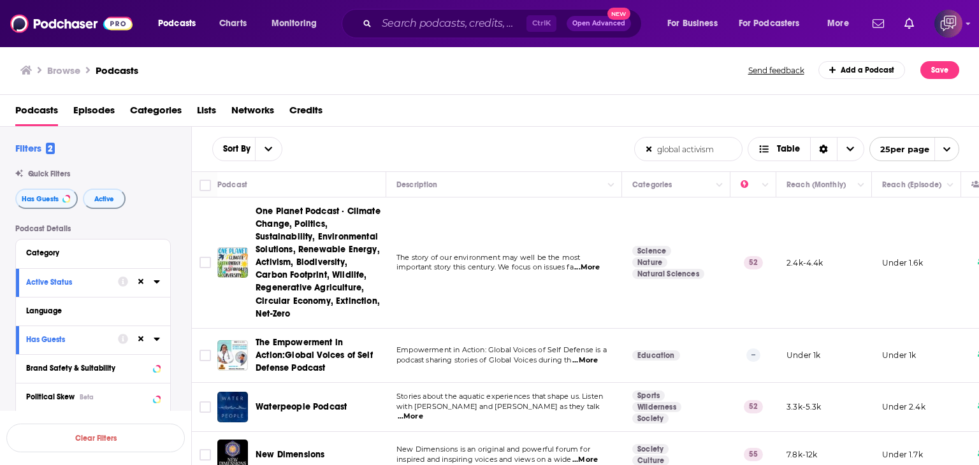
scroll to position [191, 0]
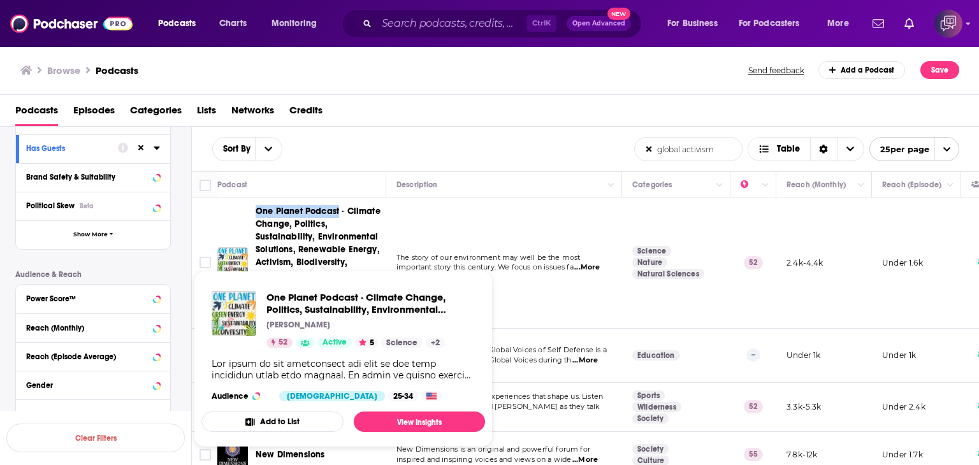
drag, startPoint x: 237, startPoint y: 203, endPoint x: 339, endPoint y: 208, distance: 102.1
click at [339, 208] on td "One Planet Podcast · Climate Change, Politics, Sustainability, Environmental So…" at bounding box center [301, 263] width 169 height 131
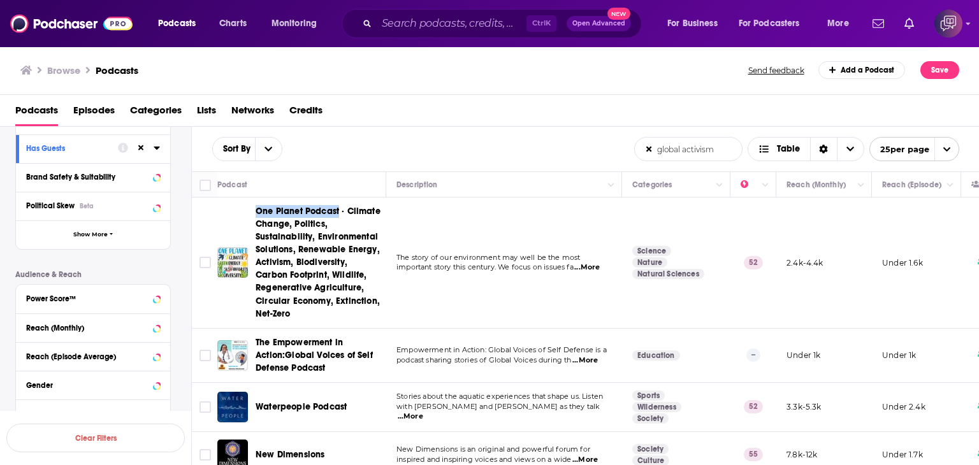
copy span "One Planet Podcast"
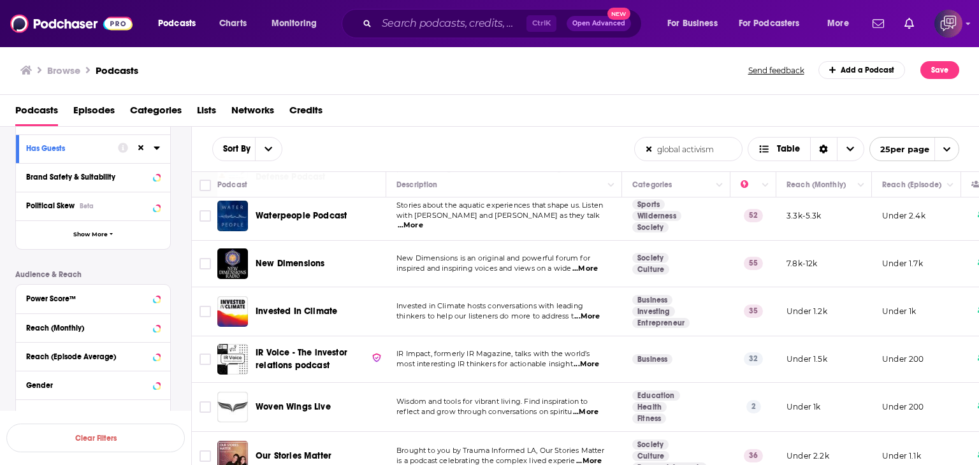
click at [423, 220] on span "...More" at bounding box center [410, 225] width 25 height 10
click at [531, 76] on div "Browse Podcasts" at bounding box center [384, 70] width 729 height 18
click at [594, 266] on span "...More" at bounding box center [584, 269] width 25 height 10
drag, startPoint x: 255, startPoint y: 248, endPoint x: 350, endPoint y: 252, distance: 95.0
click at [350, 252] on div "New Dimensions" at bounding box center [322, 264] width 133 height 31
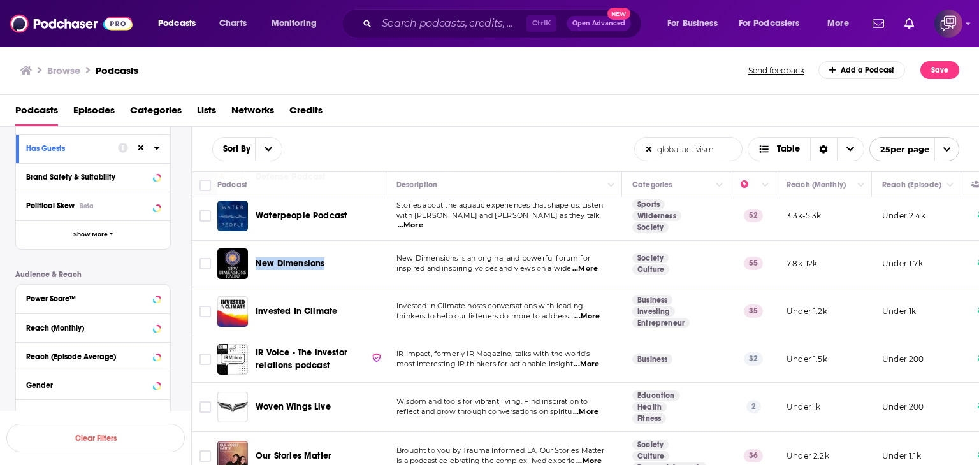
copy span "New Dimensions"
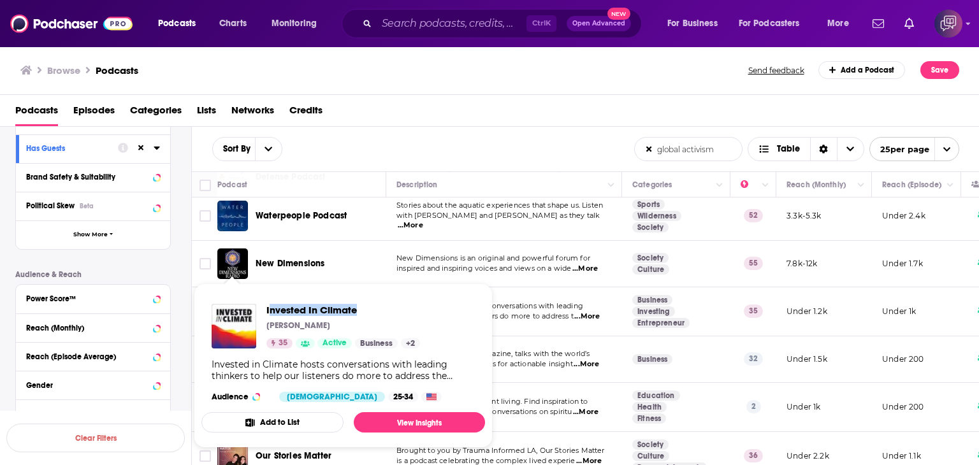
drag, startPoint x: 268, startPoint y: 297, endPoint x: 359, endPoint y: 298, distance: 91.8
click at [359, 298] on div "Invested In Climate Jason Rissman 35 Active Business + 2 Invested in Climate ho…" at bounding box center [343, 353] width 284 height 119
click at [261, 293] on span "Invested In Climate Jason Rissman 35 Active Business + 2 Invested in Climate ho…" at bounding box center [343, 366] width 284 height 164
drag, startPoint x: 262, startPoint y: 293, endPoint x: 366, endPoint y: 293, distance: 103.9
click at [366, 293] on span "Invested In Climate Jason Rissman 35 Active Business + 2 Invested in Climate ho…" at bounding box center [343, 366] width 284 height 164
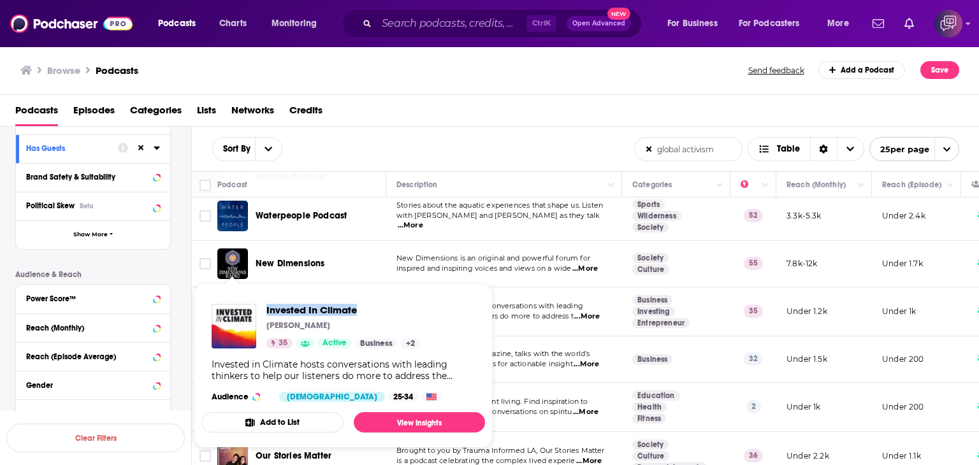
copy span "Invested In Climate"
